Goal: Information Seeking & Learning: Learn about a topic

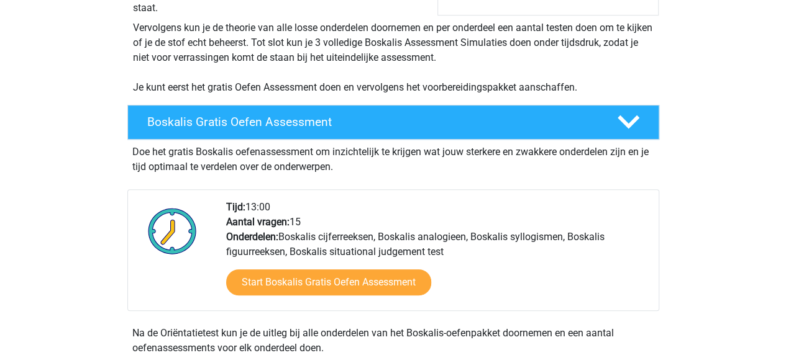
scroll to position [250, 0]
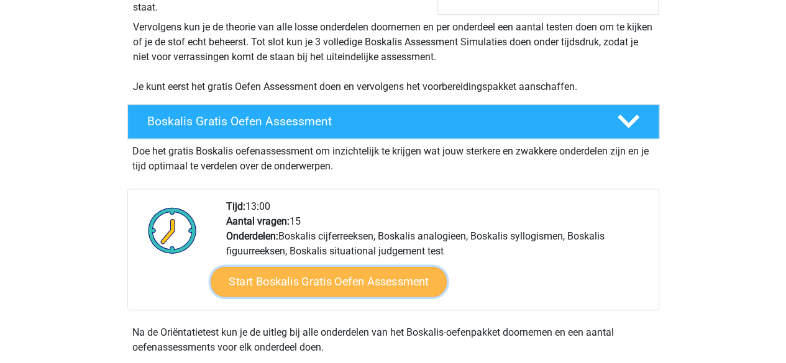
click at [382, 271] on link "Start Boskalis Gratis Oefen Assessment" at bounding box center [329, 282] width 236 height 30
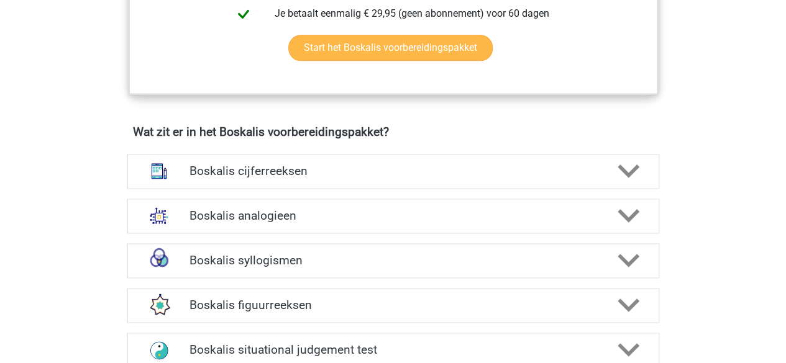
scroll to position [809, 0]
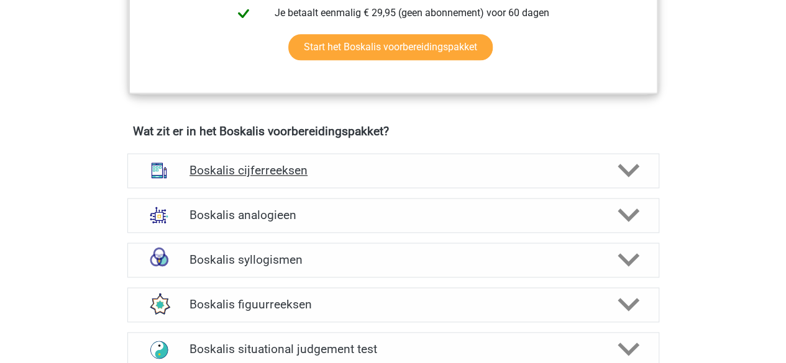
click at [401, 163] on h4 "Boskalis cijferreeksen" at bounding box center [392, 170] width 407 height 14
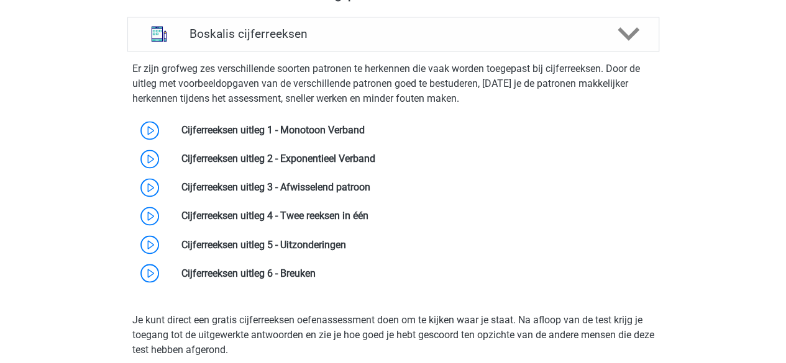
scroll to position [949, 0]
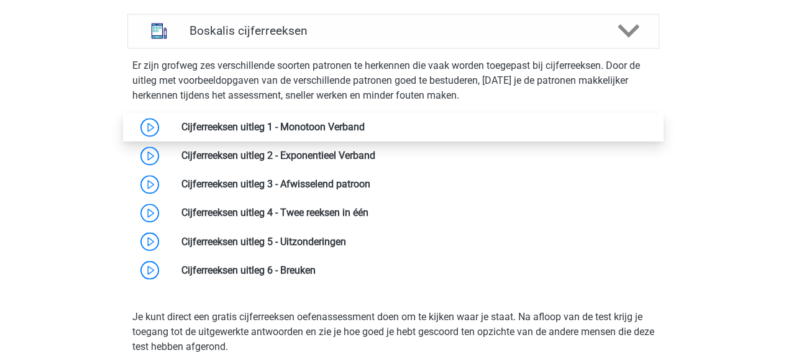
click at [365, 131] on link at bounding box center [365, 127] width 0 height 12
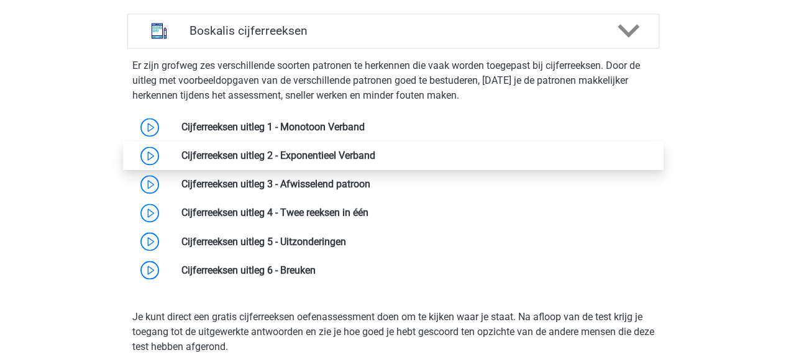
click at [375, 150] on link at bounding box center [375, 156] width 0 height 12
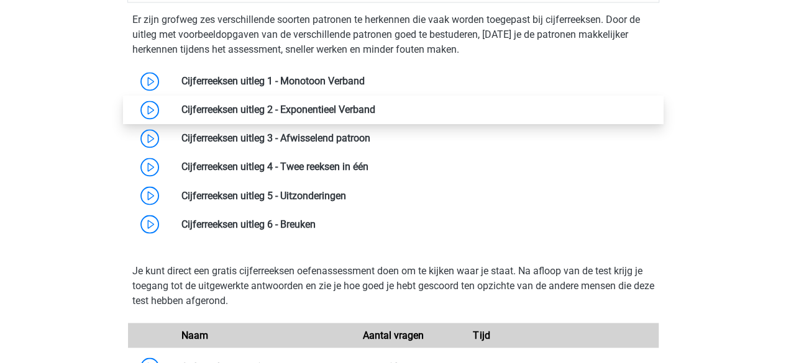
scroll to position [995, 0]
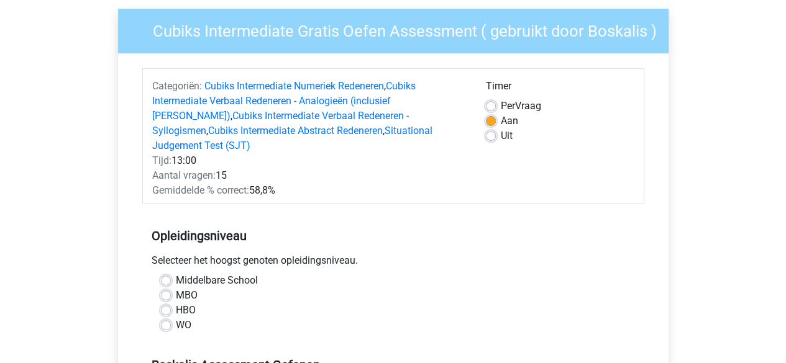
scroll to position [95, 0]
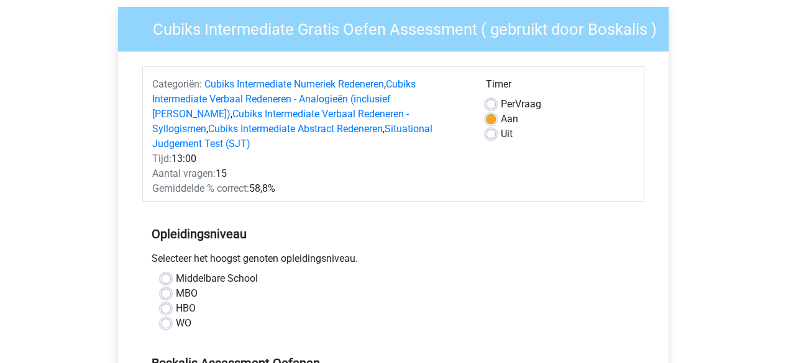
click at [176, 301] on label "HBO" at bounding box center [186, 308] width 20 height 15
click at [166, 301] on input "HBO" at bounding box center [166, 307] width 10 height 12
radio input "true"
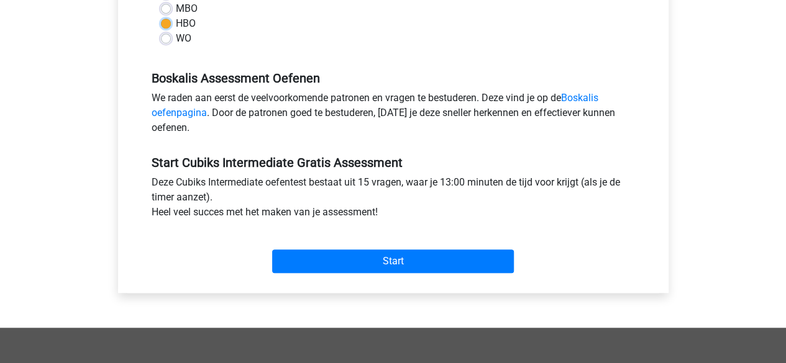
scroll to position [381, 0]
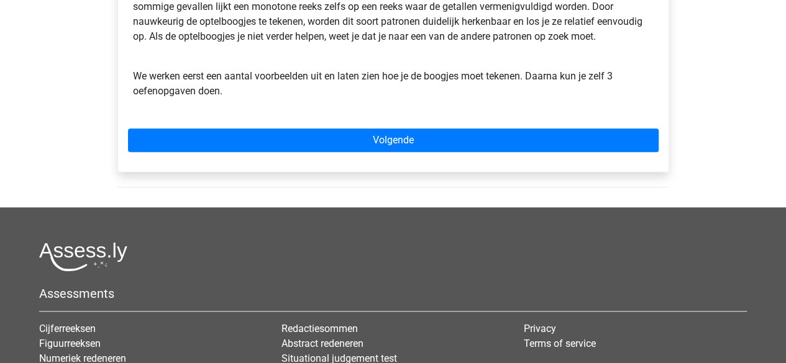
scroll to position [447, 0]
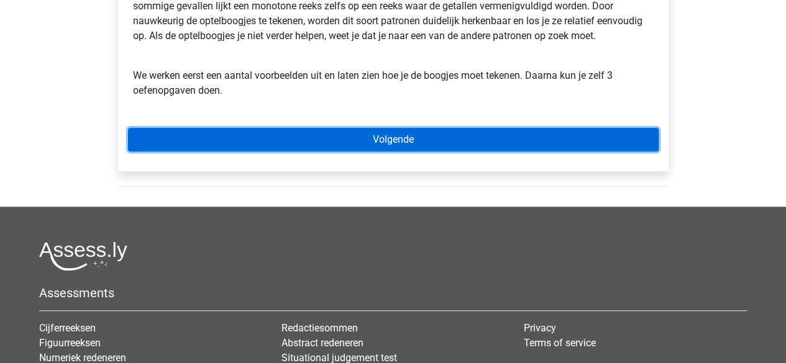
click at [381, 130] on link "Volgende" at bounding box center [393, 140] width 531 height 24
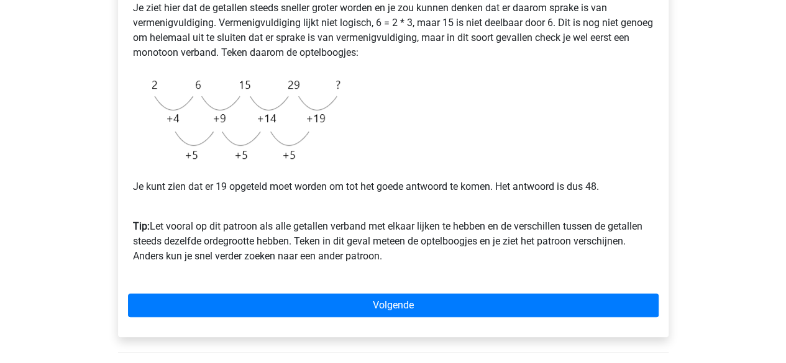
scroll to position [296, 0]
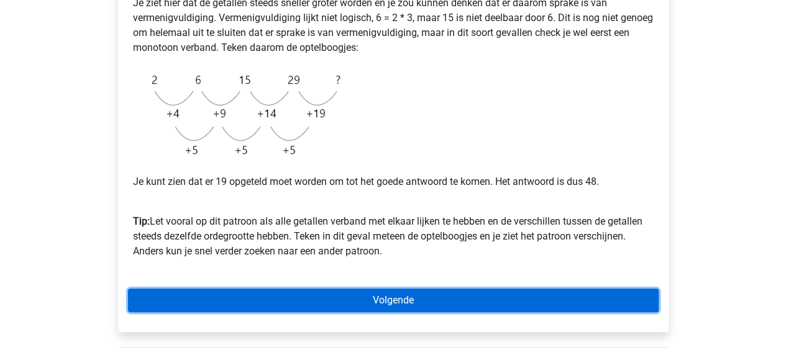
click at [398, 293] on link "Volgende" at bounding box center [393, 301] width 531 height 24
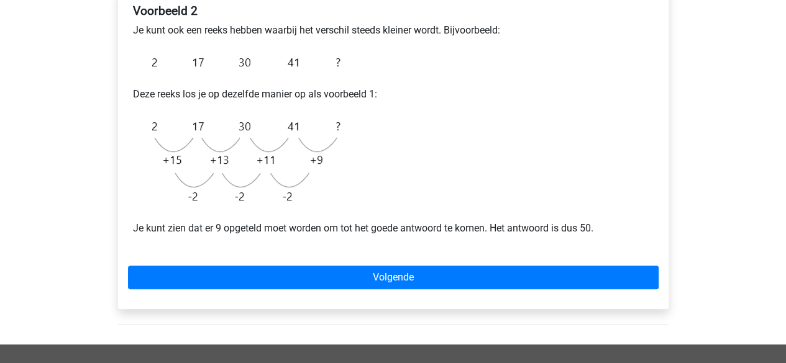
scroll to position [230, 0]
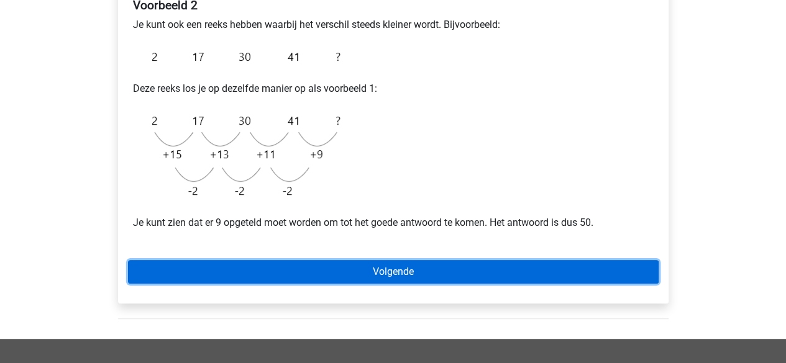
click at [482, 263] on link "Volgende" at bounding box center [393, 272] width 531 height 24
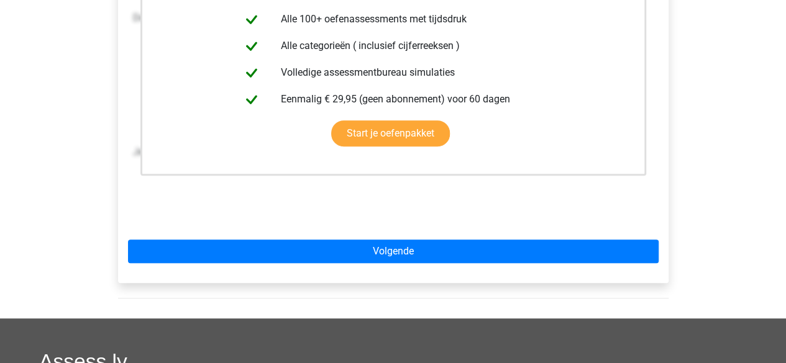
scroll to position [344, 0]
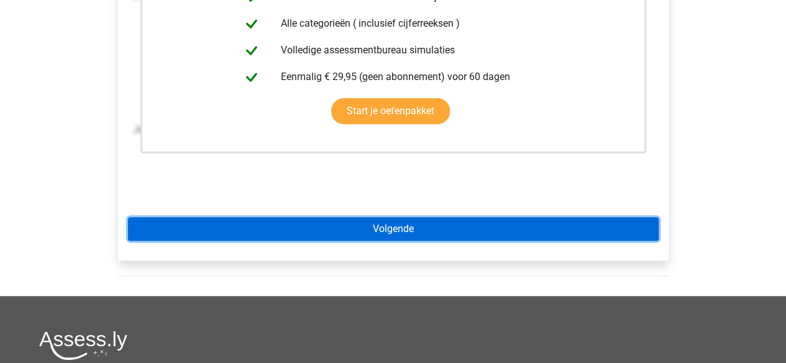
click at [595, 233] on link "Volgende" at bounding box center [393, 229] width 531 height 24
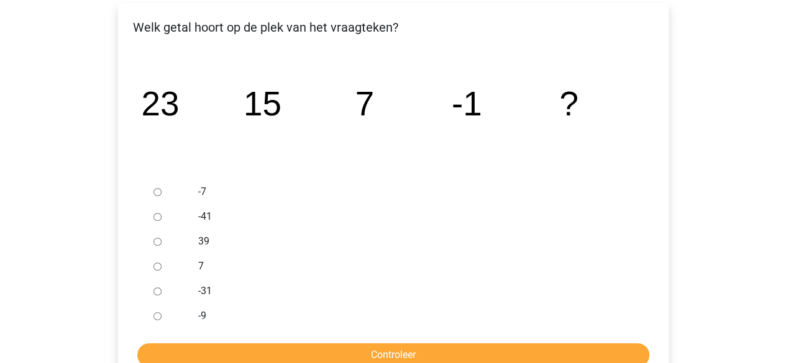
scroll to position [214, 0]
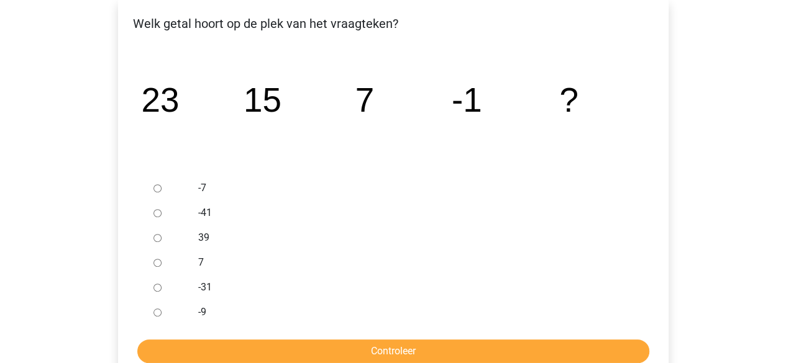
click at [158, 312] on input "-9" at bounding box center [157, 313] width 8 height 8
radio input "true"
click at [250, 355] on input "Controleer" at bounding box center [393, 352] width 512 height 24
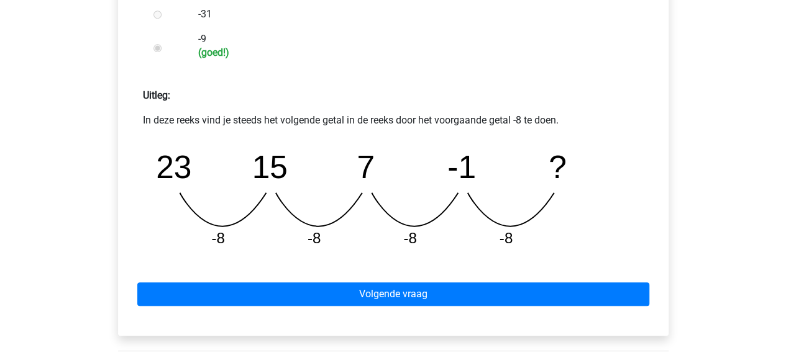
scroll to position [488, 0]
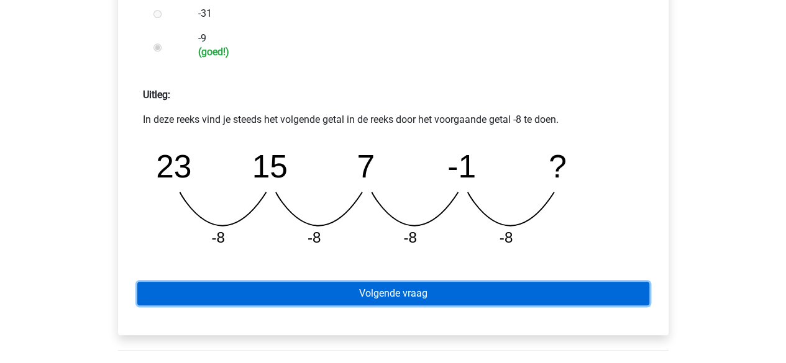
click at [414, 290] on link "Volgende vraag" at bounding box center [393, 294] width 512 height 24
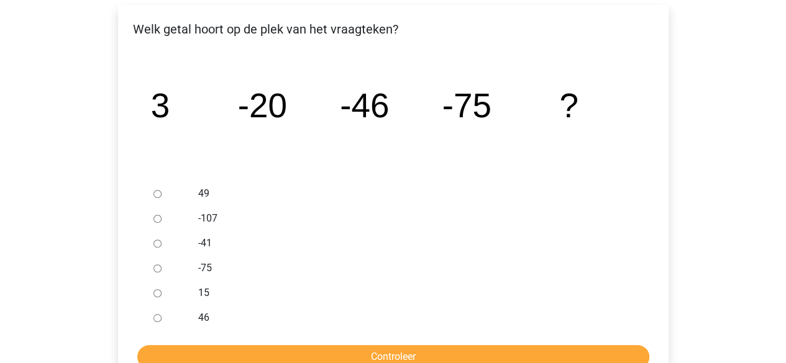
scroll to position [208, 0]
click at [155, 221] on input "-107" at bounding box center [157, 220] width 8 height 8
radio input "true"
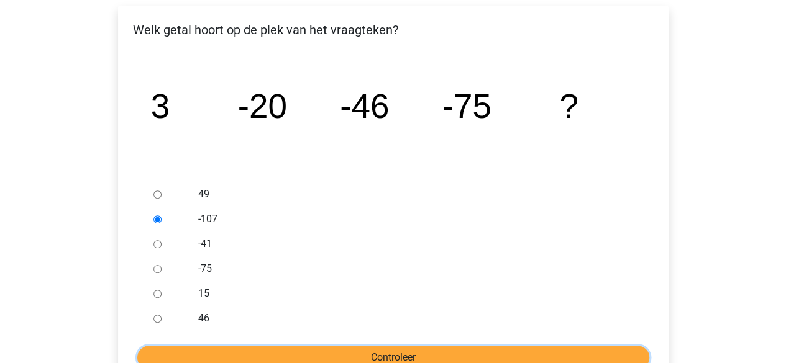
click at [332, 358] on input "Controleer" at bounding box center [393, 358] width 512 height 24
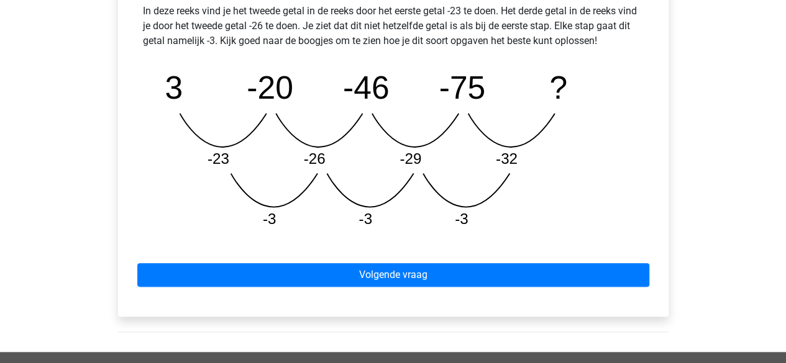
scroll to position [598, 0]
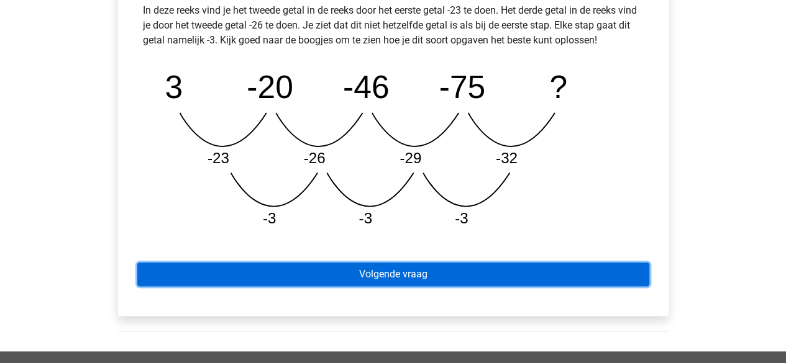
click at [458, 275] on link "Volgende vraag" at bounding box center [393, 275] width 512 height 24
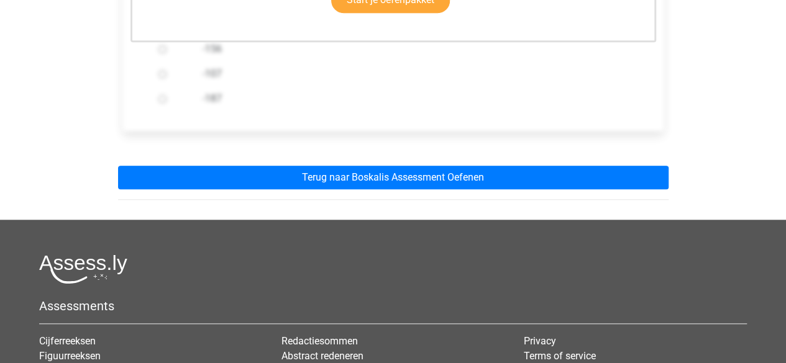
scroll to position [431, 0]
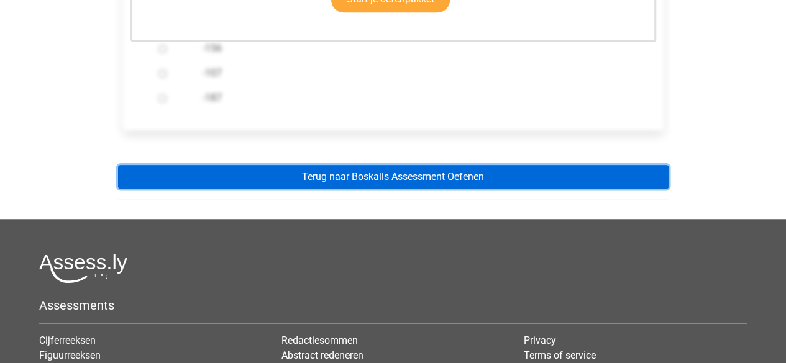
click at [447, 182] on link "Terug naar Boskalis Assessment Oefenen" at bounding box center [393, 177] width 550 height 24
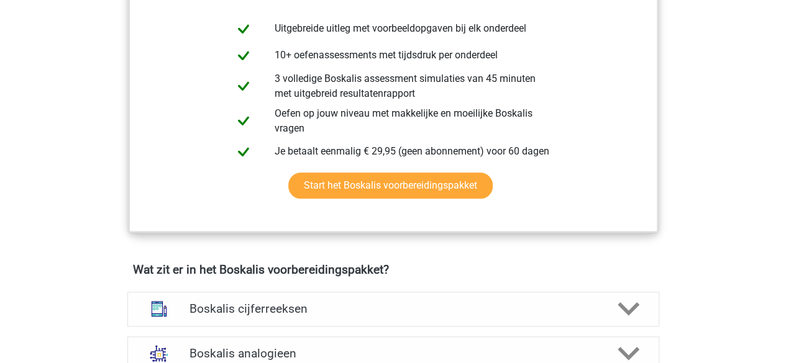
scroll to position [671, 0]
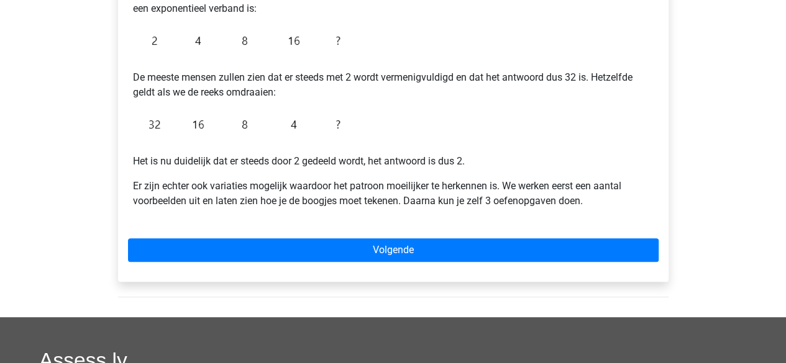
scroll to position [304, 0]
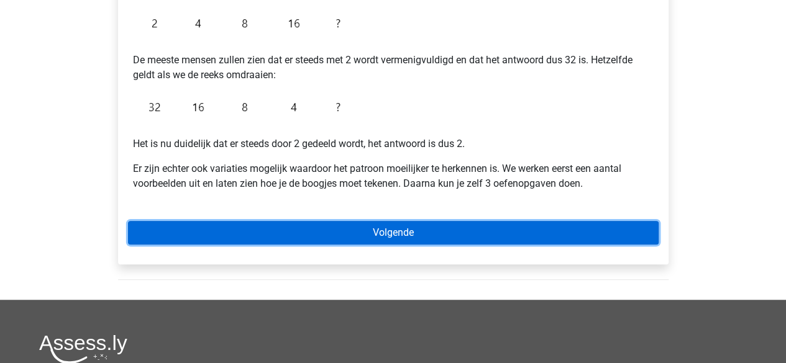
click at [514, 224] on link "Volgende" at bounding box center [393, 233] width 531 height 24
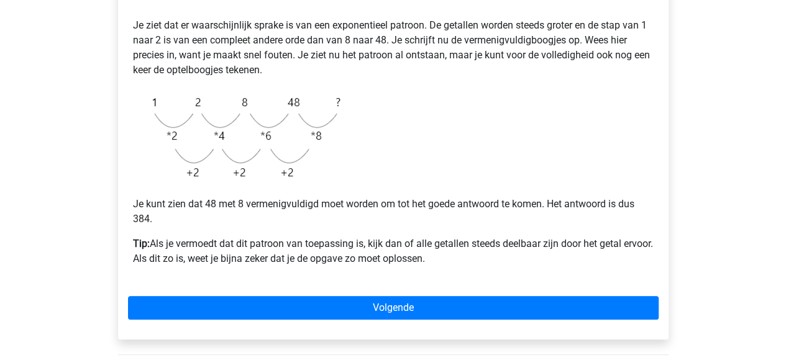
scroll to position [318, 0]
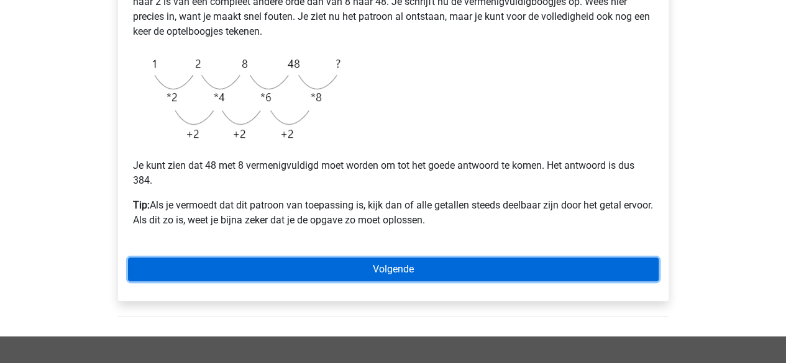
click at [389, 263] on link "Volgende" at bounding box center [393, 270] width 531 height 24
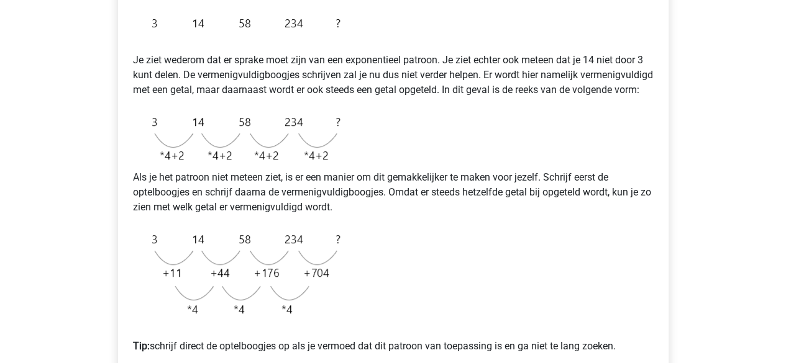
scroll to position [359, 0]
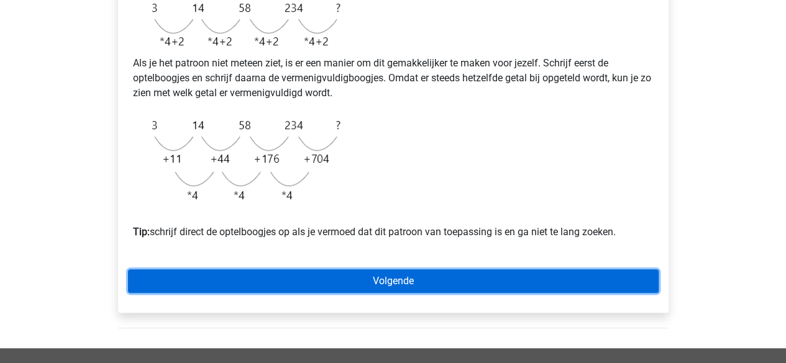
click at [458, 291] on link "Volgende" at bounding box center [393, 282] width 531 height 24
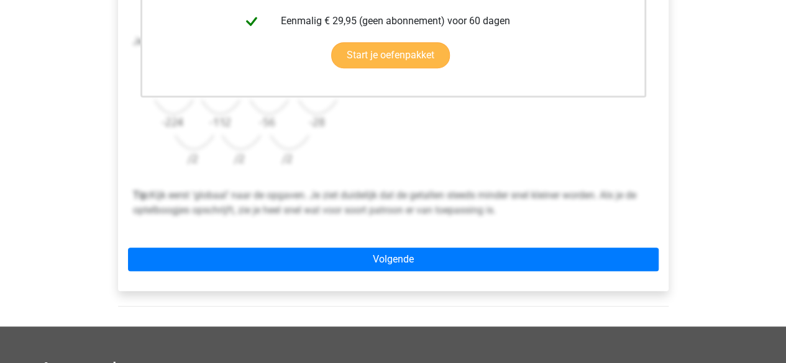
scroll to position [449, 0]
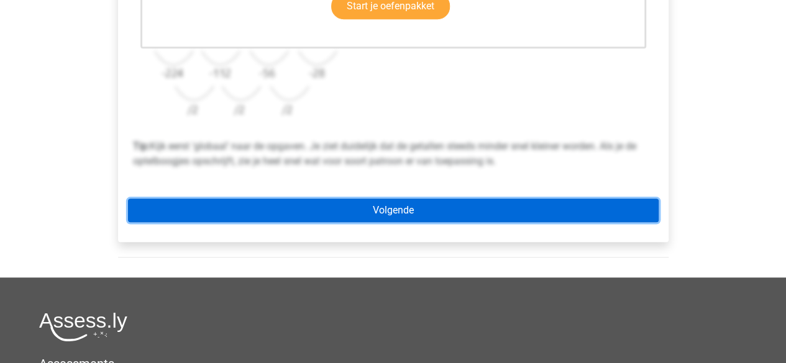
click at [416, 211] on link "Volgende" at bounding box center [393, 211] width 531 height 24
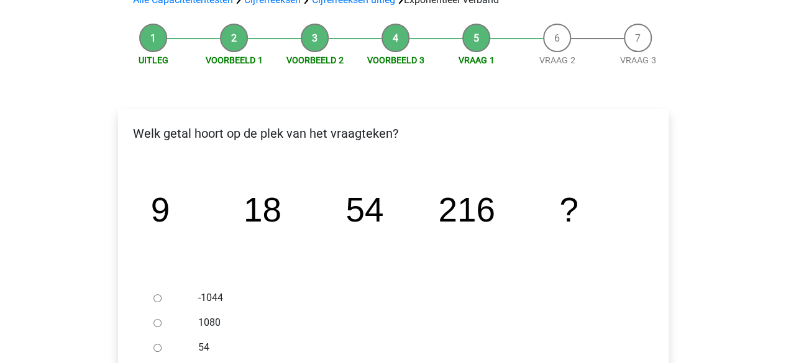
scroll to position [179, 0]
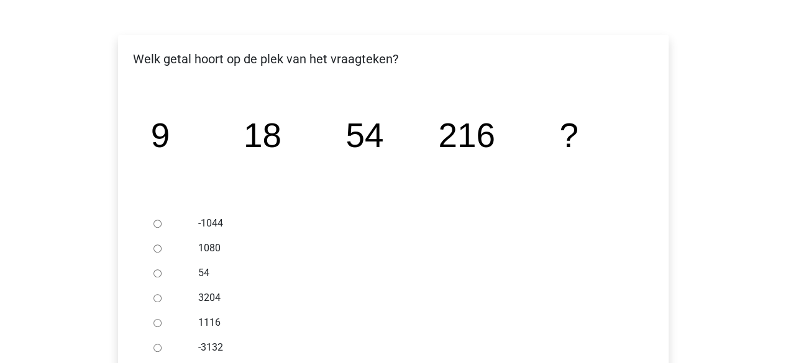
click at [158, 242] on div at bounding box center [168, 248] width 41 height 25
click at [158, 247] on input "1080" at bounding box center [157, 249] width 8 height 8
radio input "true"
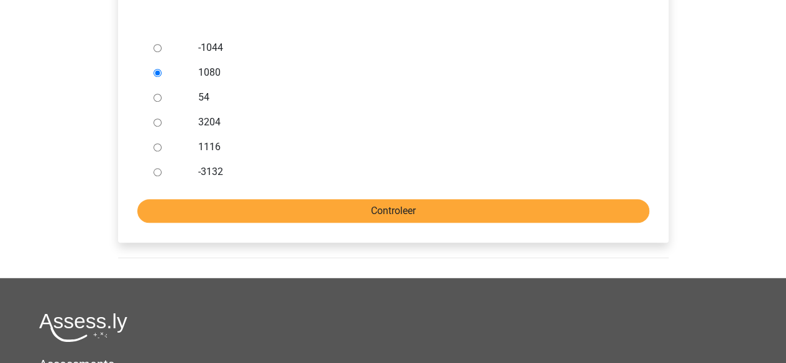
scroll to position [355, 0]
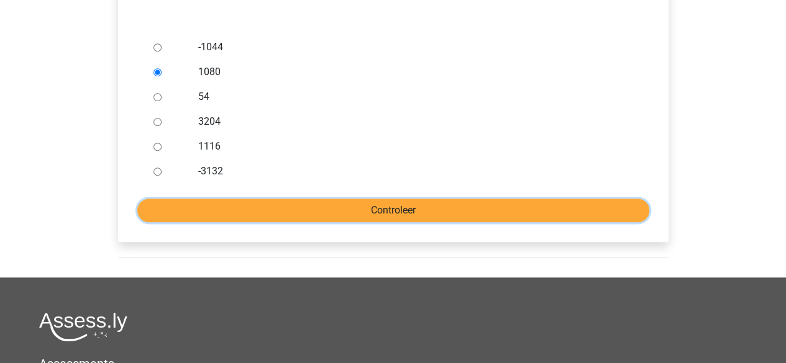
click at [335, 204] on input "Controleer" at bounding box center [393, 211] width 512 height 24
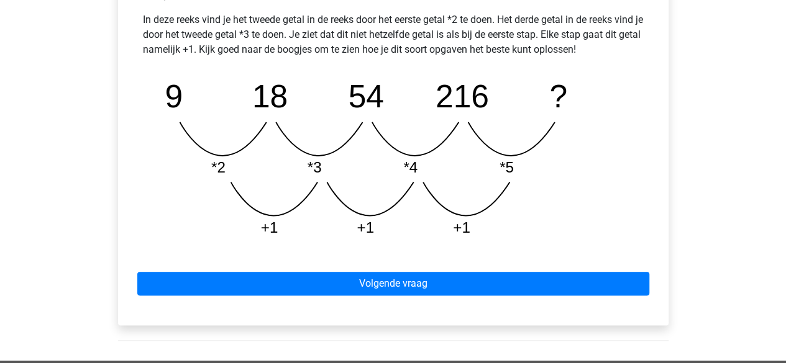
scroll to position [590, 0]
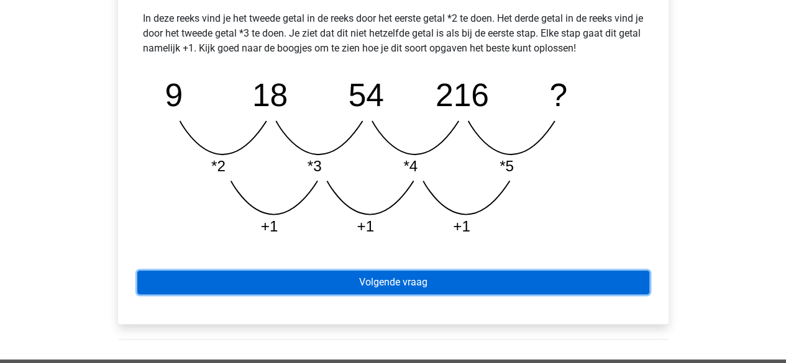
click at [424, 281] on link "Volgende vraag" at bounding box center [393, 283] width 512 height 24
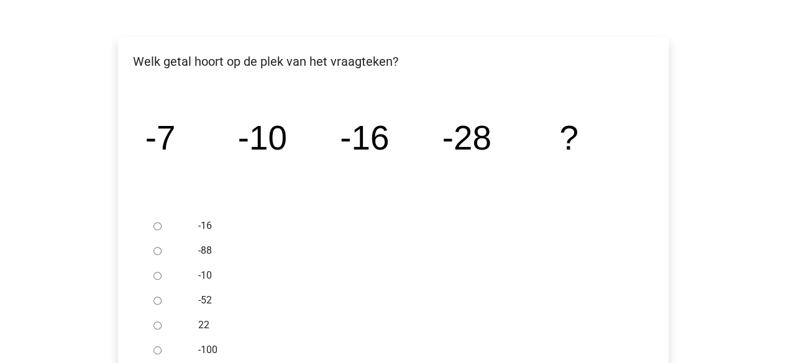
scroll to position [178, 0]
click at [162, 300] on div at bounding box center [168, 299] width 41 height 25
click at [158, 300] on input "-52" at bounding box center [157, 300] width 8 height 8
radio input "true"
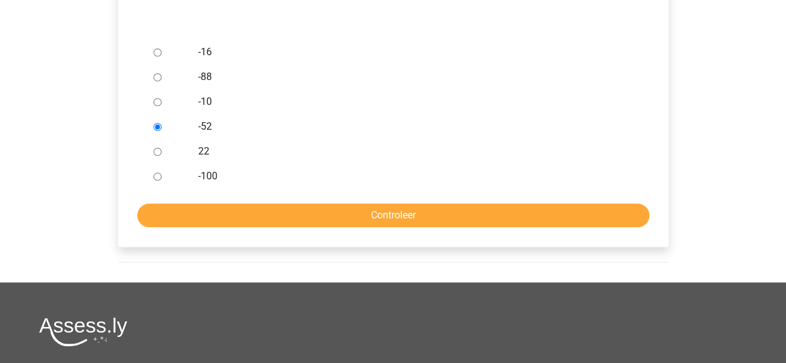
scroll to position [352, 0]
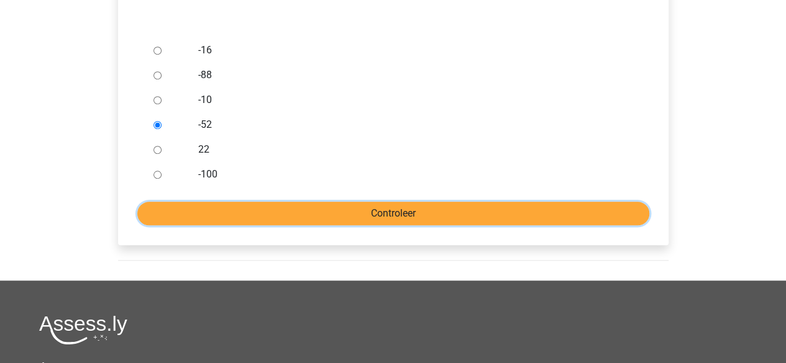
click at [312, 216] on input "Controleer" at bounding box center [393, 214] width 512 height 24
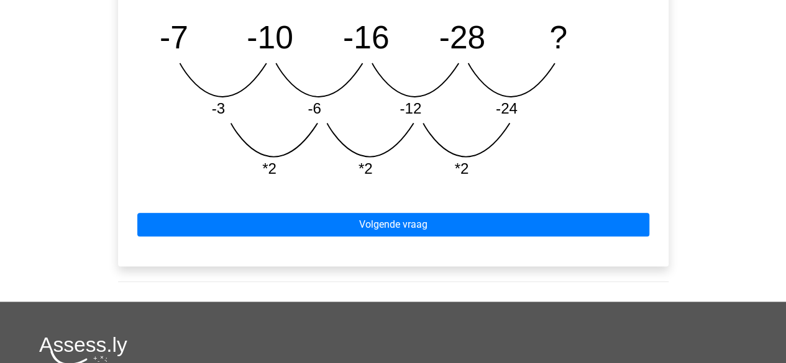
scroll to position [669, 0]
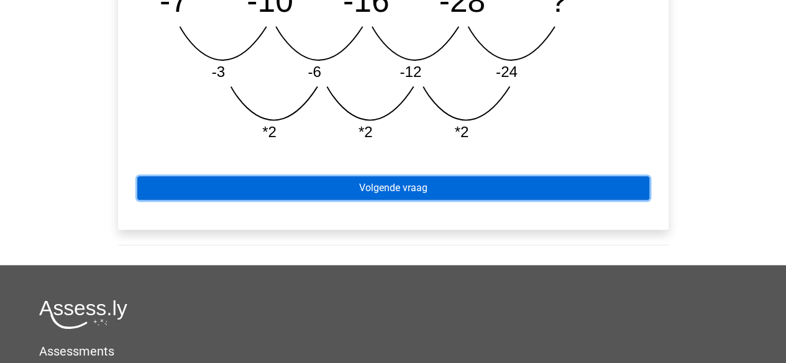
click at [440, 187] on link "Volgende vraag" at bounding box center [393, 188] width 512 height 24
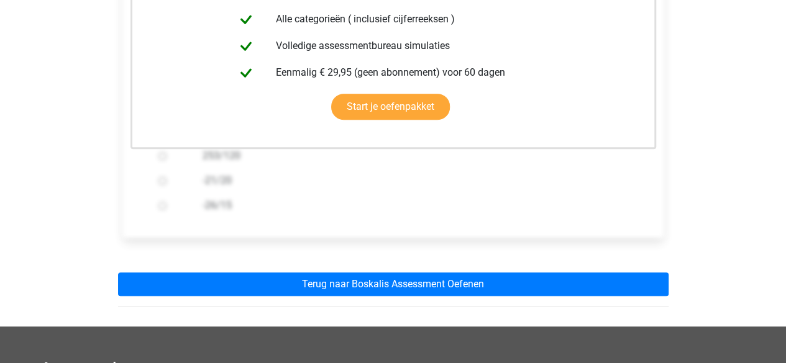
scroll to position [325, 0]
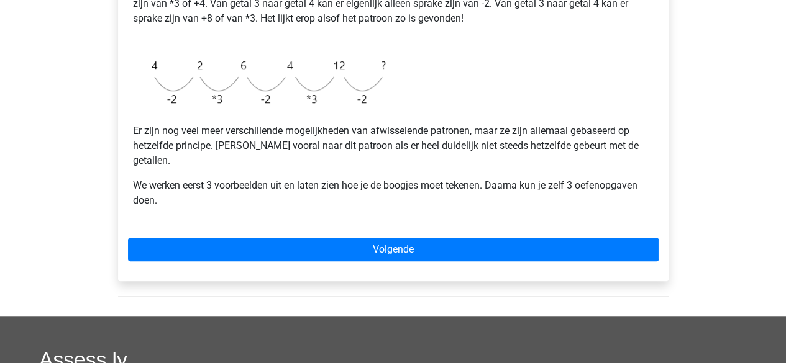
scroll to position [357, 0]
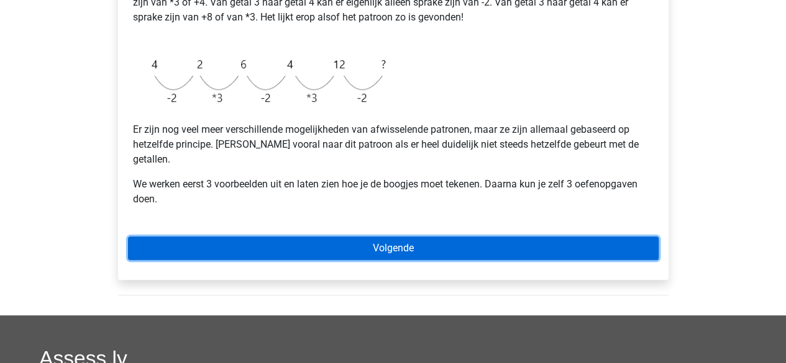
click at [342, 237] on link "Volgende" at bounding box center [393, 249] width 531 height 24
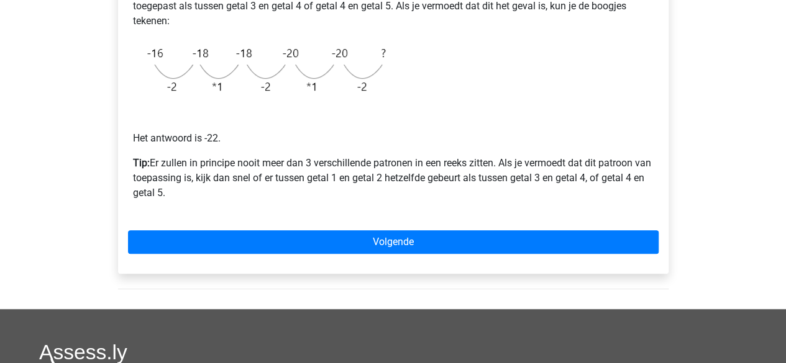
scroll to position [329, 0]
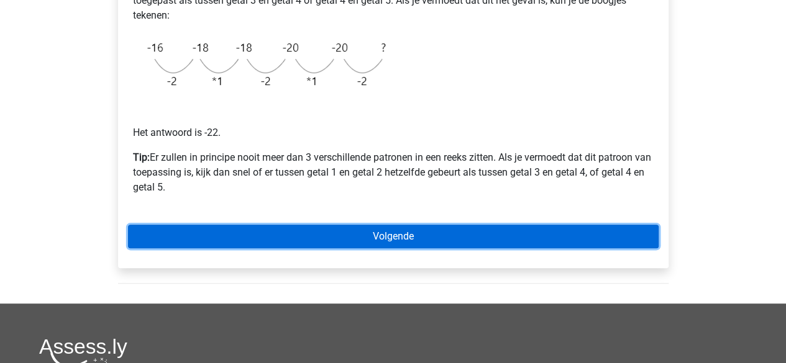
click at [479, 237] on link "Volgende" at bounding box center [393, 237] width 531 height 24
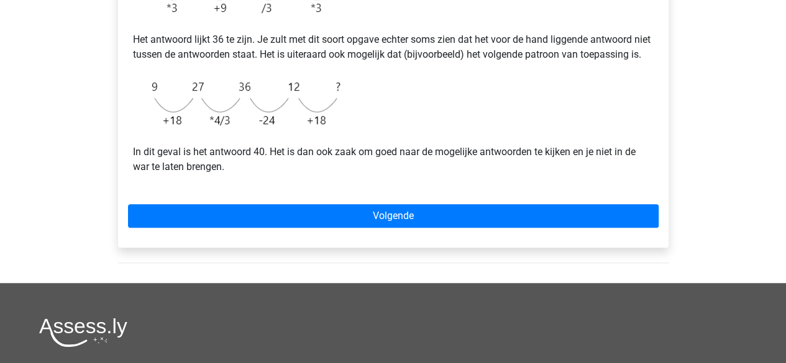
scroll to position [416, 0]
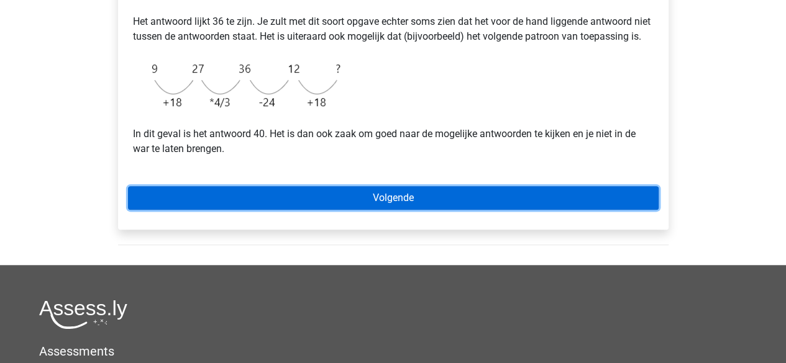
click at [394, 210] on link "Volgende" at bounding box center [393, 198] width 531 height 24
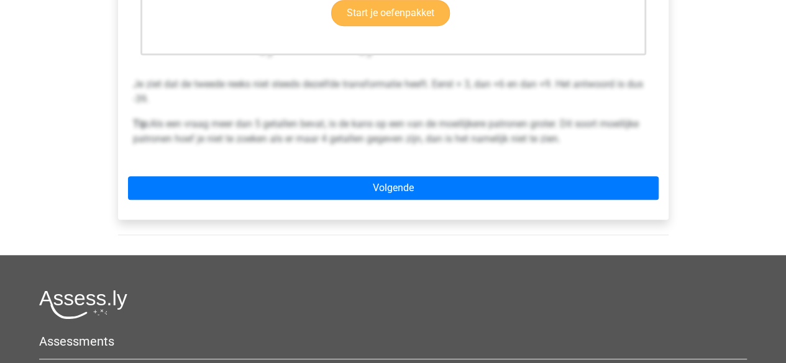
scroll to position [443, 0]
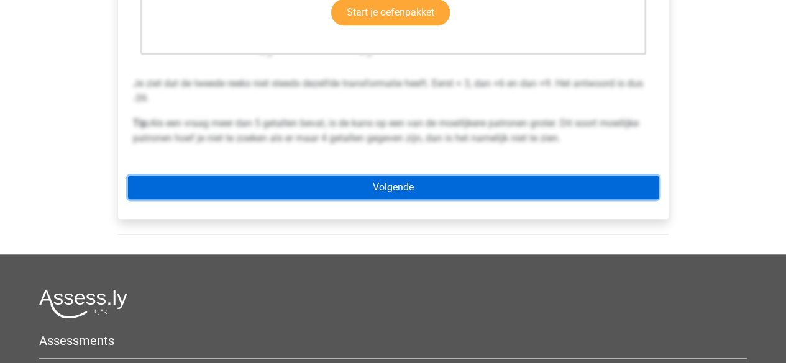
click at [375, 192] on link "Volgende" at bounding box center [393, 188] width 531 height 24
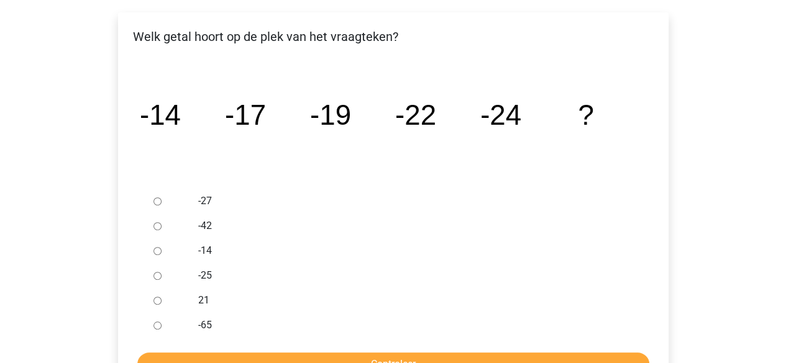
scroll to position [201, 0]
click at [157, 204] on input "-27" at bounding box center [157, 202] width 8 height 8
radio input "true"
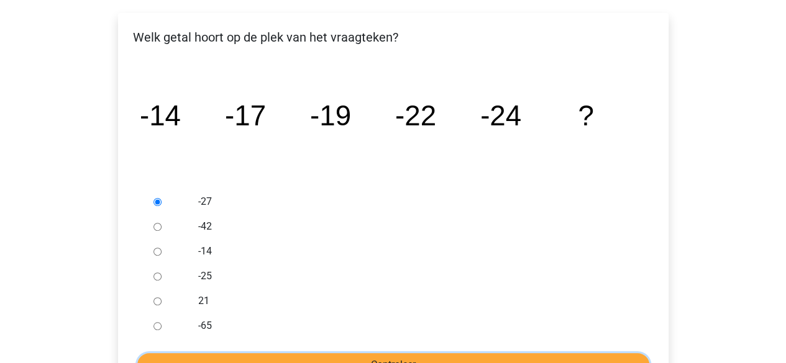
click at [285, 355] on input "Controleer" at bounding box center [393, 365] width 512 height 24
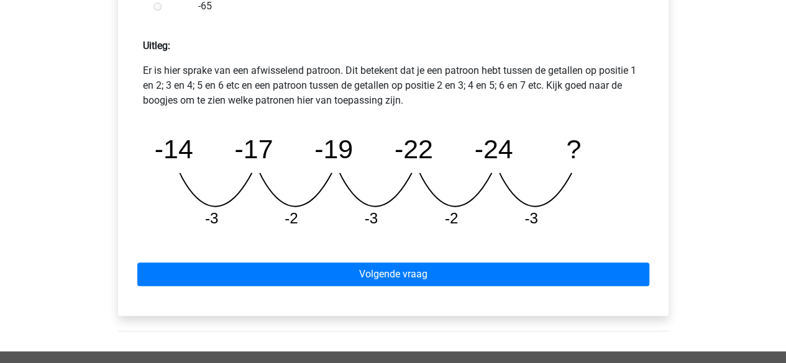
scroll to position [542, 0]
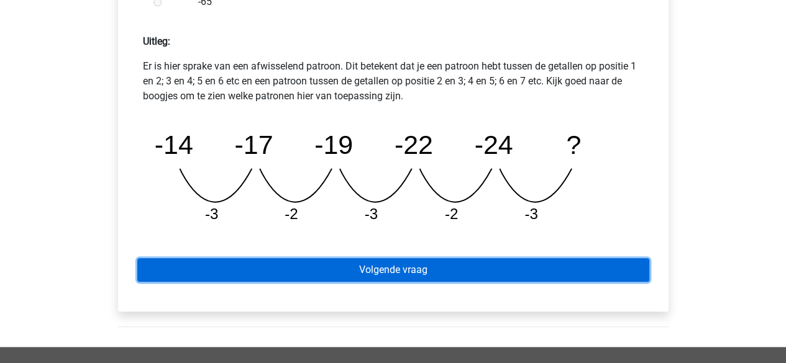
click at [394, 271] on link "Volgende vraag" at bounding box center [393, 270] width 512 height 24
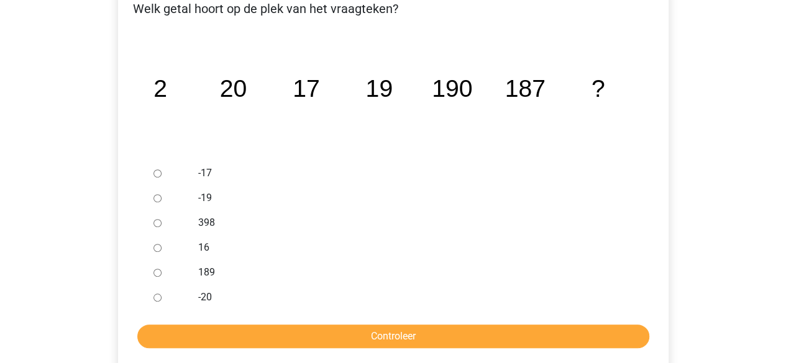
scroll to position [230, 0]
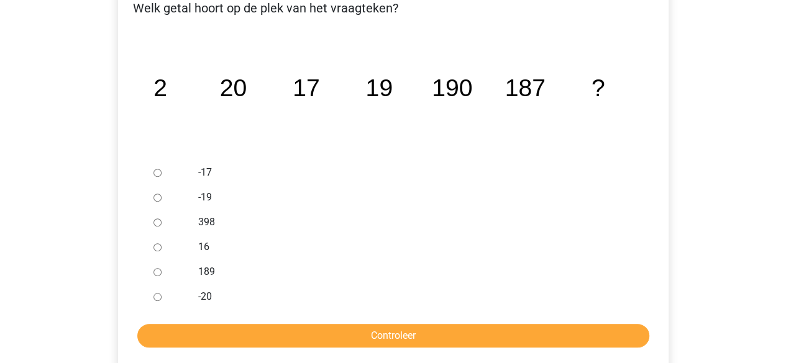
click at [157, 271] on input "189" at bounding box center [157, 272] width 8 height 8
radio input "true"
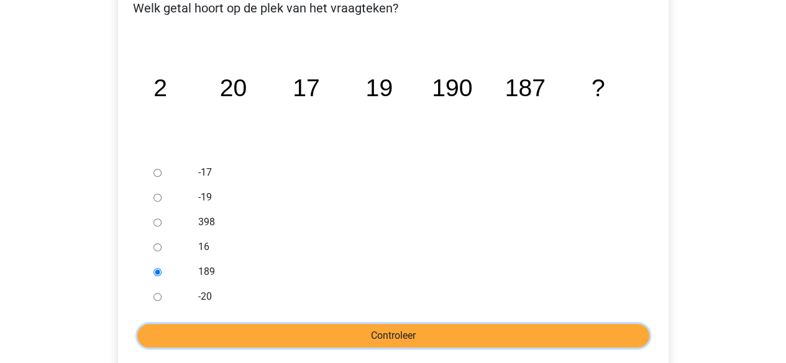
click at [232, 336] on input "Controleer" at bounding box center [393, 336] width 512 height 24
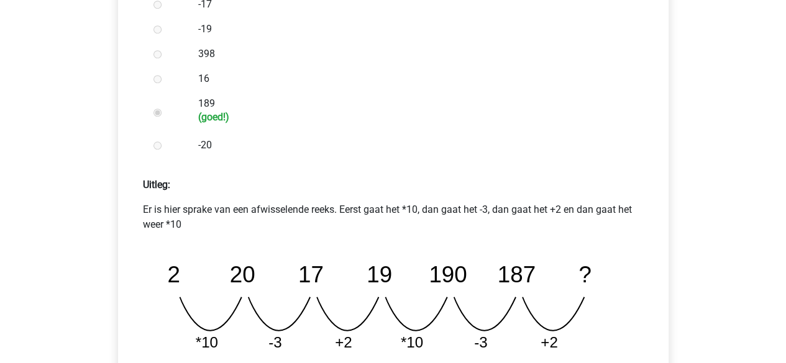
scroll to position [569, 0]
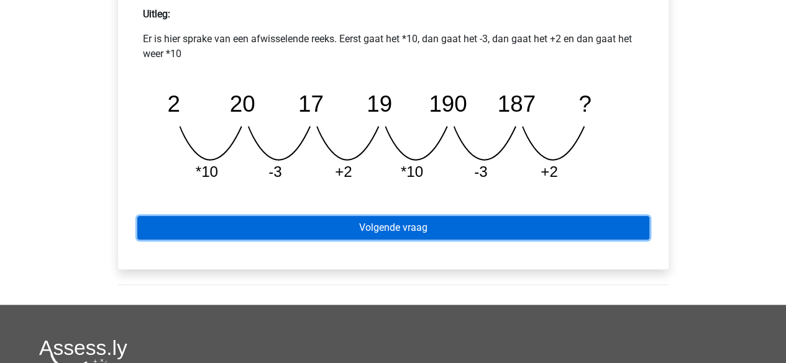
click at [491, 226] on link "Volgende vraag" at bounding box center [393, 228] width 512 height 24
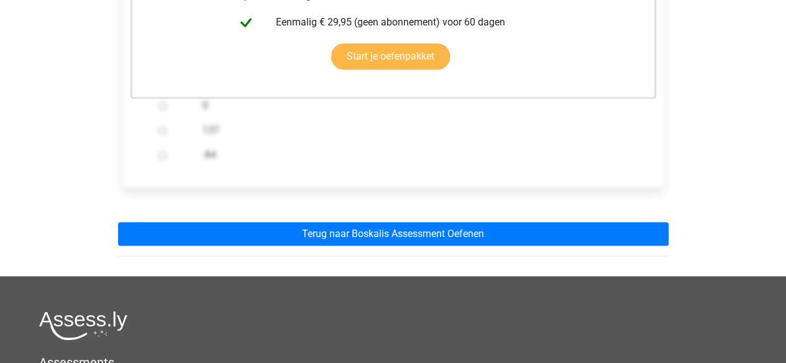
scroll to position [395, 0]
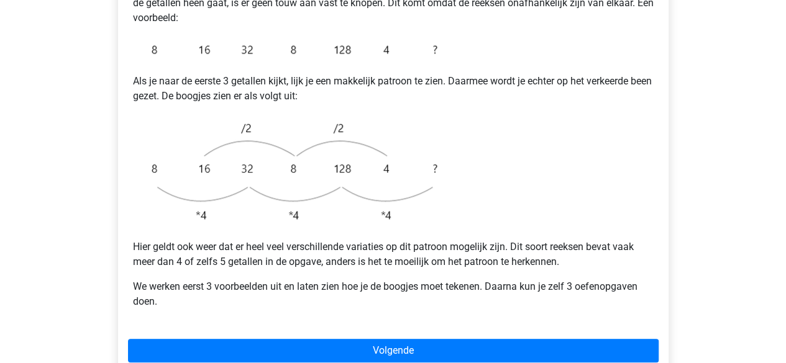
scroll to position [303, 0]
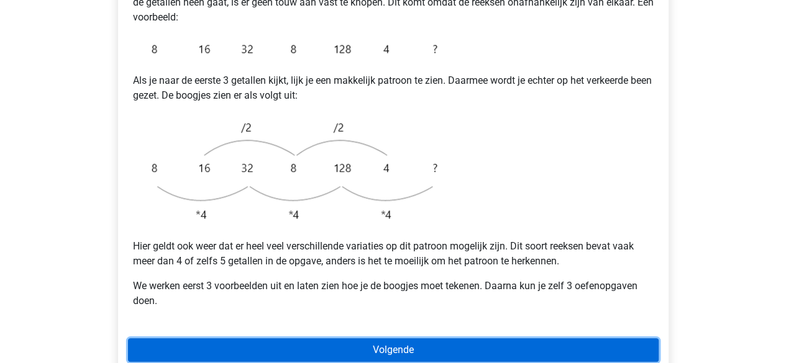
click at [421, 339] on link "Volgende" at bounding box center [393, 351] width 531 height 24
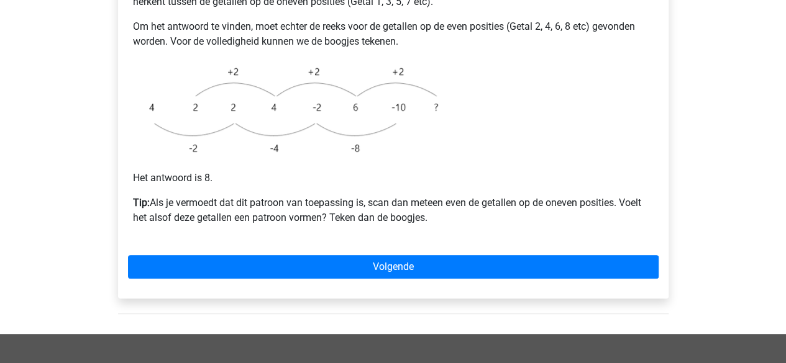
scroll to position [354, 0]
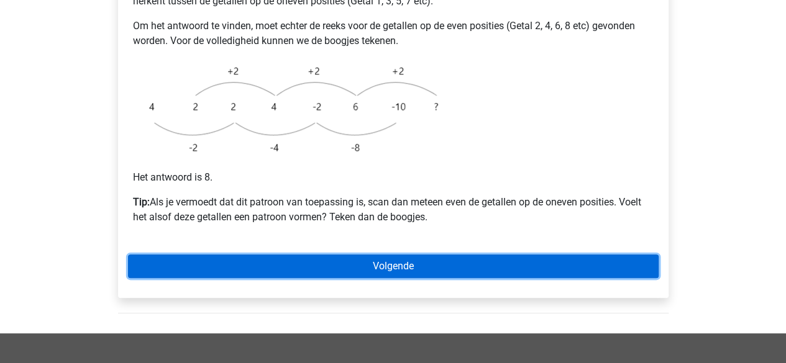
click at [479, 255] on link "Volgende" at bounding box center [393, 267] width 531 height 24
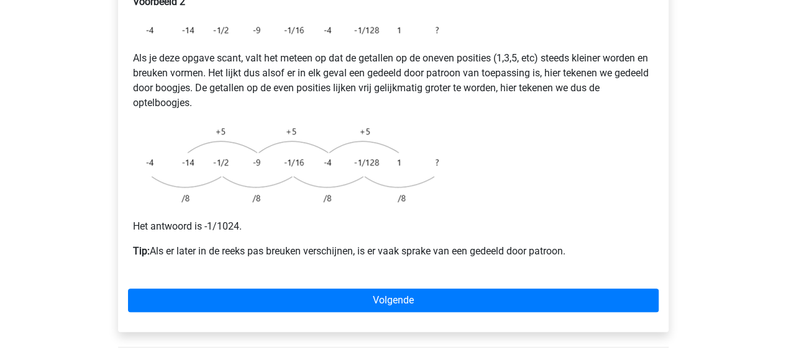
scroll to position [265, 0]
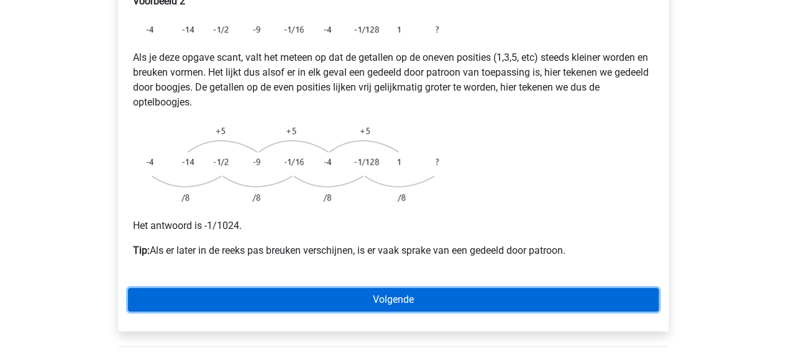
click at [442, 288] on link "Volgende" at bounding box center [393, 300] width 531 height 24
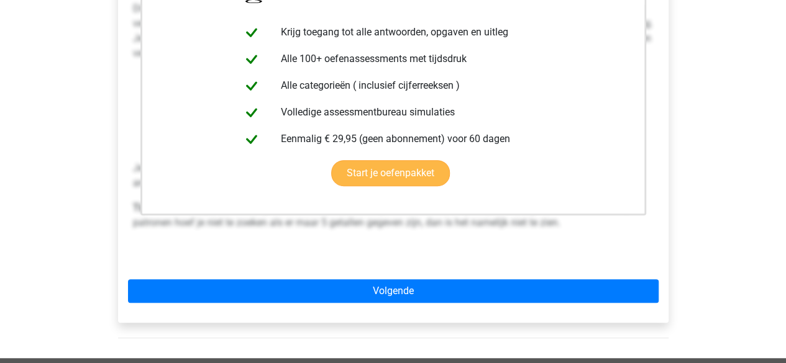
scroll to position [321, 0]
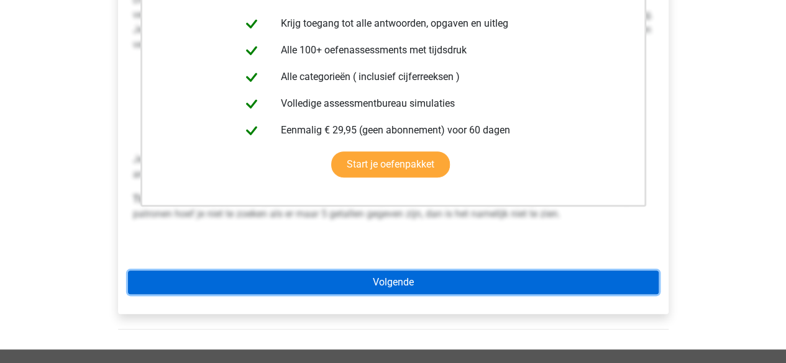
click at [396, 271] on link "Volgende" at bounding box center [393, 283] width 531 height 24
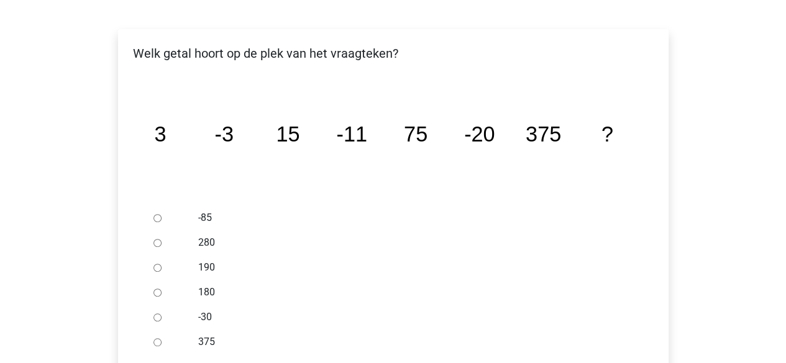
scroll to position [215, 0]
click at [154, 313] on input "-30" at bounding box center [157, 317] width 8 height 8
radio input "true"
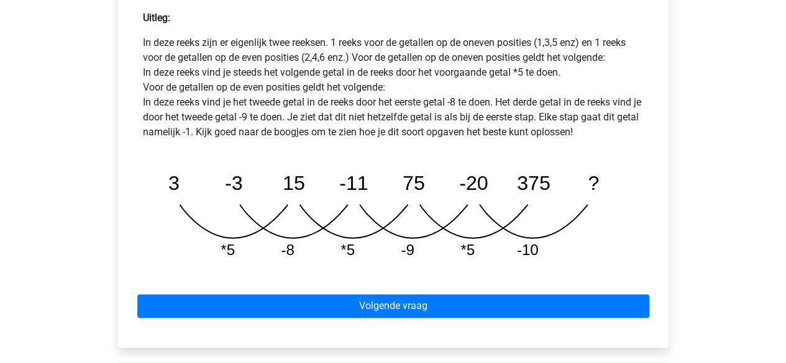
scroll to position [599, 0]
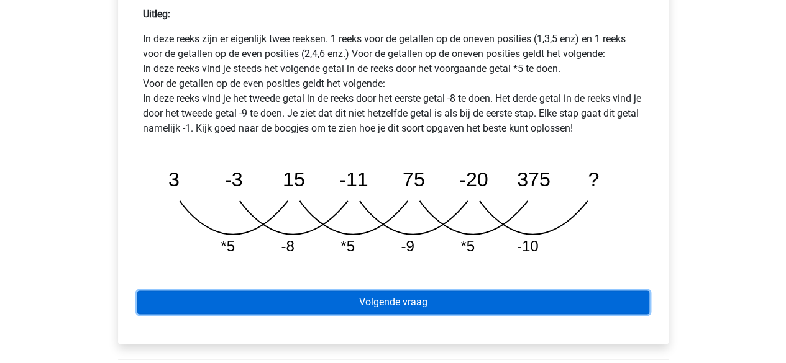
click at [352, 291] on link "Volgende vraag" at bounding box center [393, 303] width 512 height 24
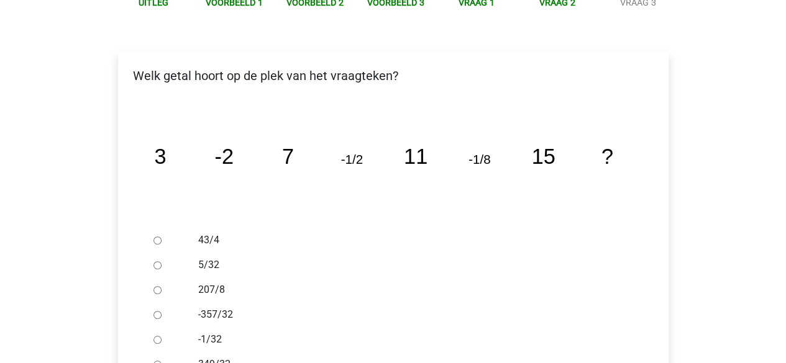
scroll to position [188, 0]
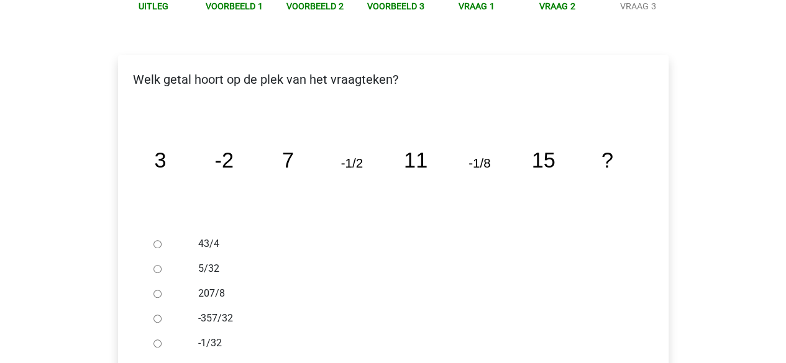
click at [158, 340] on input "-1/32" at bounding box center [157, 344] width 8 height 8
radio input "true"
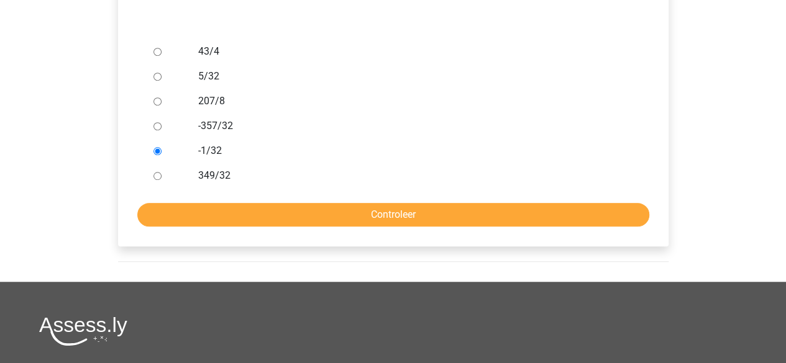
scroll to position [382, 0]
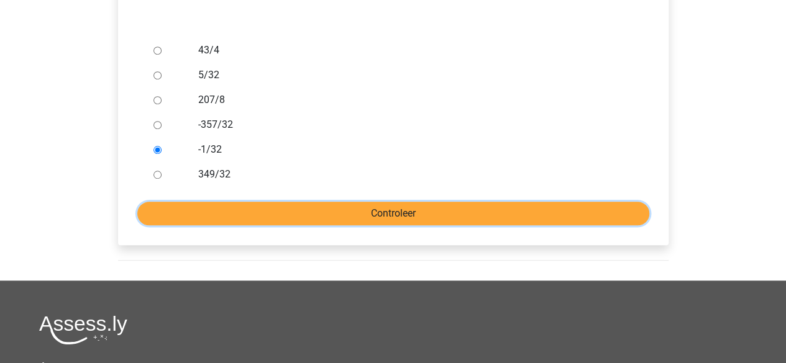
click at [289, 202] on input "Controleer" at bounding box center [393, 214] width 512 height 24
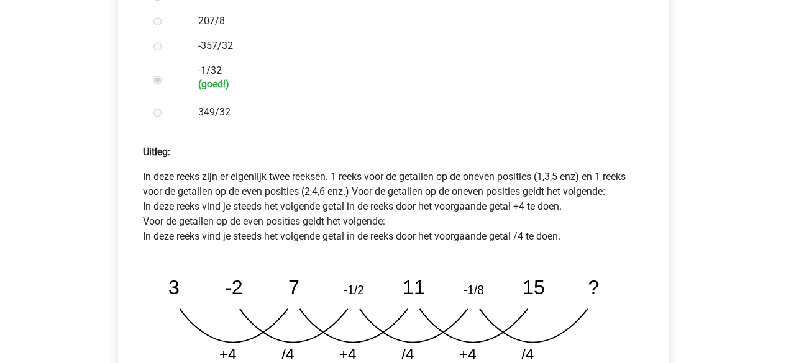
scroll to position [720, 0]
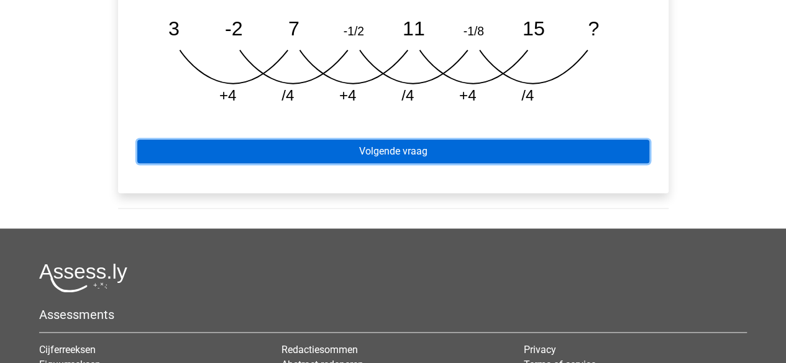
click at [394, 140] on link "Volgende vraag" at bounding box center [393, 152] width 512 height 24
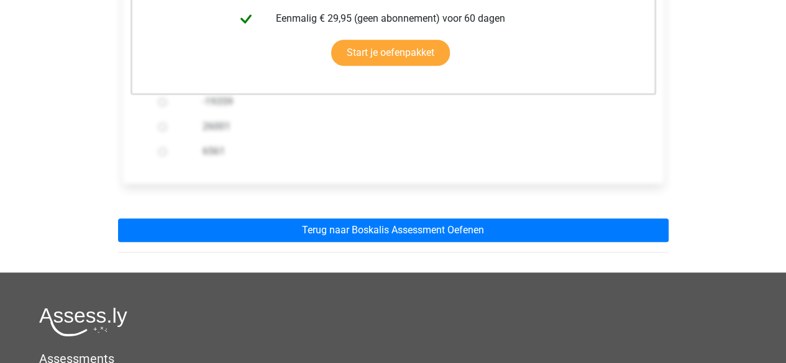
scroll to position [409, 0]
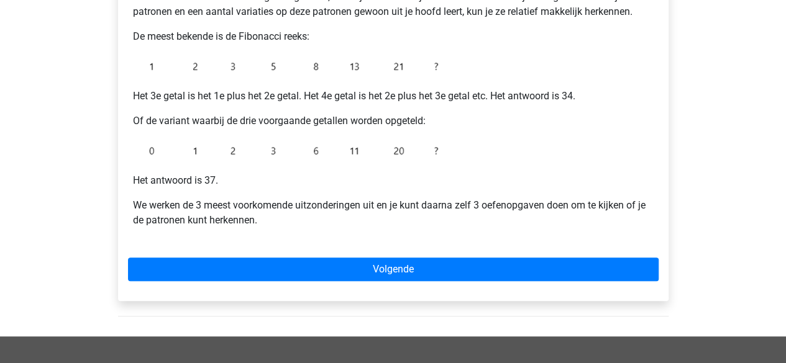
scroll to position [289, 0]
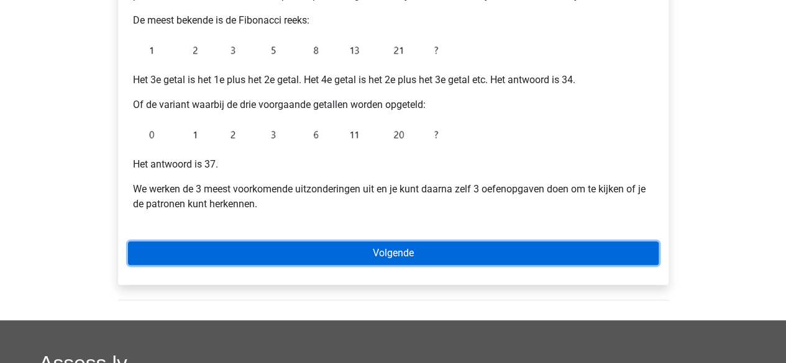
click at [404, 251] on link "Volgende" at bounding box center [393, 254] width 531 height 24
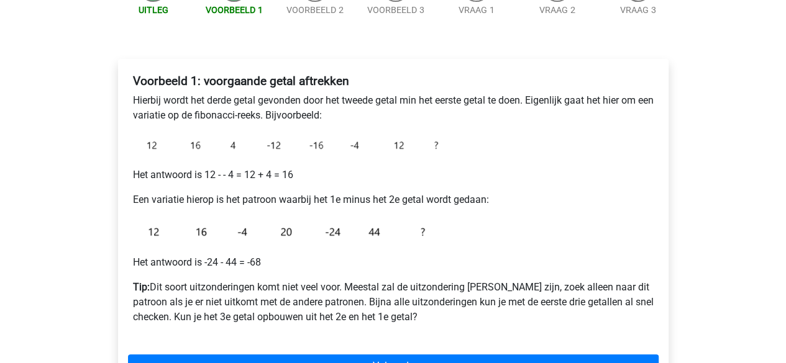
scroll to position [155, 0]
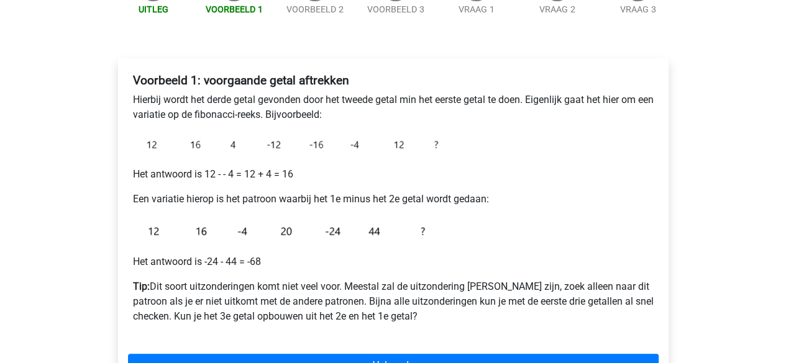
drag, startPoint x: 419, startPoint y: 158, endPoint x: 396, endPoint y: 165, distance: 23.8
click at [396, 165] on div "Voorbeeld 1: voorgaande getal aftrekken Hierbij wordt het derde getal gevonden …" at bounding box center [393, 203] width 531 height 271
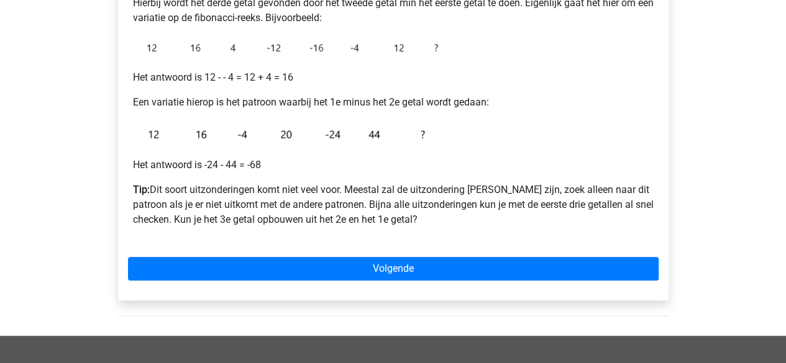
scroll to position [253, 0]
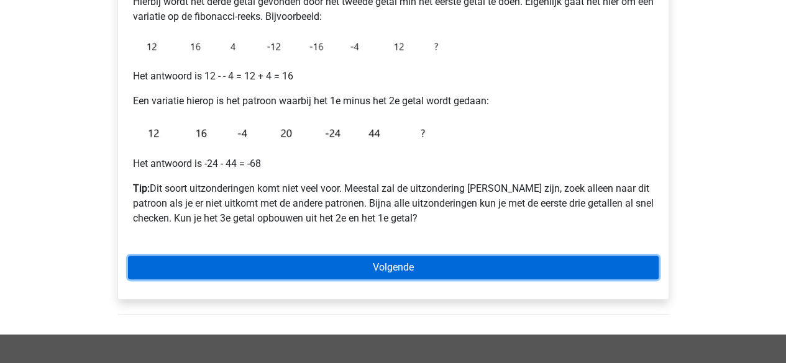
click at [457, 264] on link "Volgende" at bounding box center [393, 268] width 531 height 24
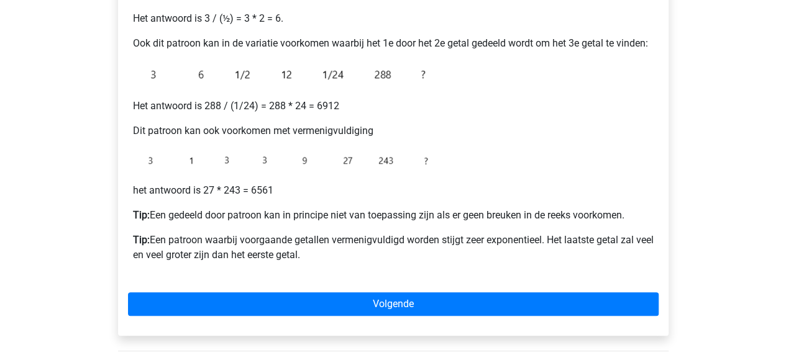
scroll to position [296, 0]
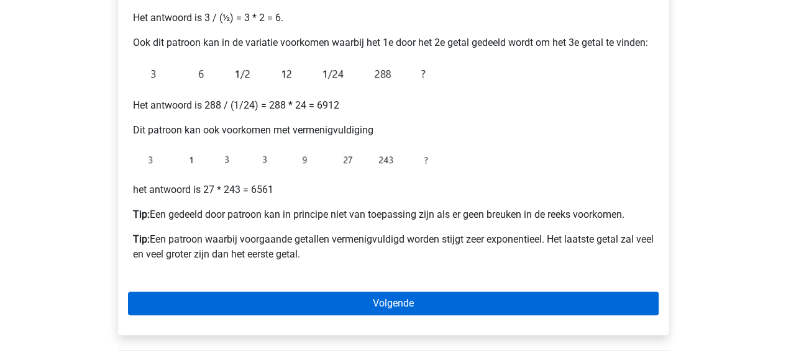
click at [412, 311] on div "Voorbeeld 2: * of / voorgaande getallen Hierbij wordt een getal gevonden door d…" at bounding box center [393, 126] width 550 height 418
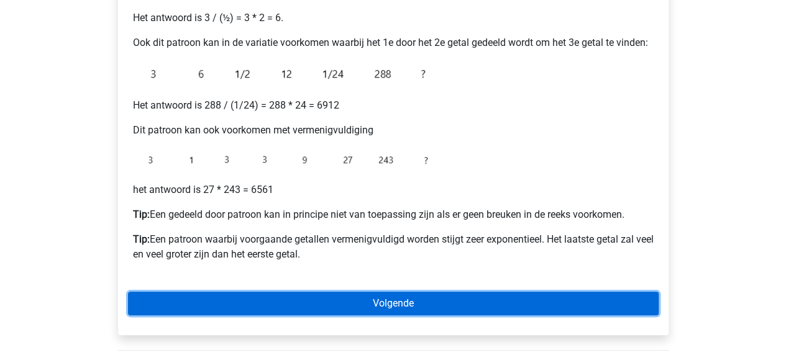
click at [412, 311] on link "Volgende" at bounding box center [393, 304] width 531 height 24
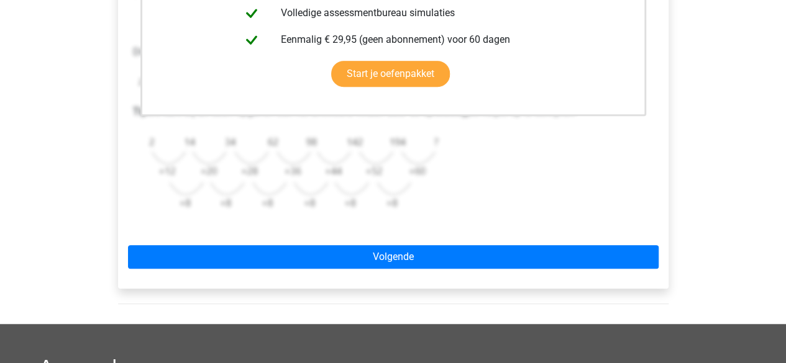
scroll to position [393, 0]
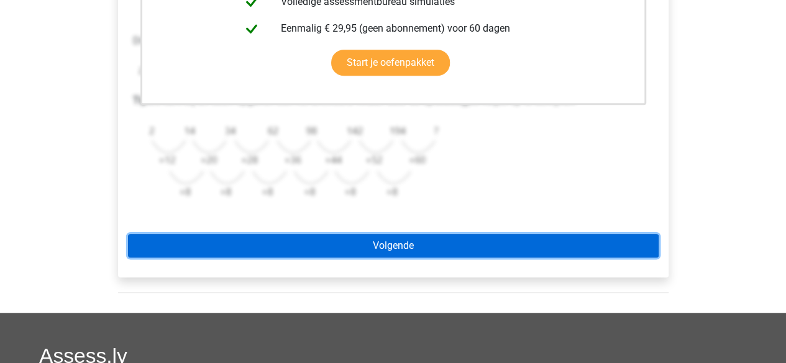
click at [420, 245] on link "Volgende" at bounding box center [393, 246] width 531 height 24
